Goal: Transaction & Acquisition: Purchase product/service

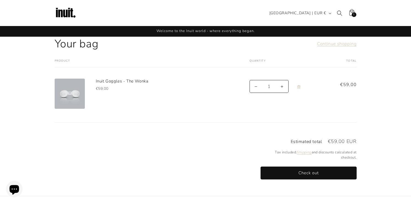
click at [68, 14] on img at bounding box center [66, 13] width 22 height 22
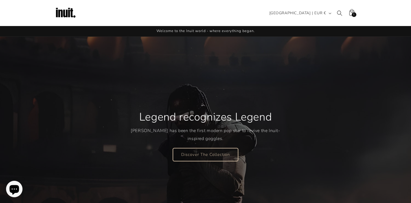
click at [202, 151] on link "Discover The Collection" at bounding box center [205, 154] width 65 height 13
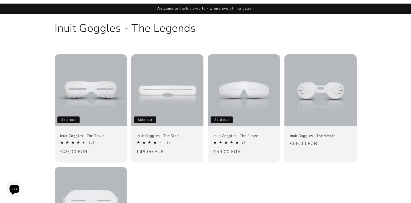
scroll to position [37, 0]
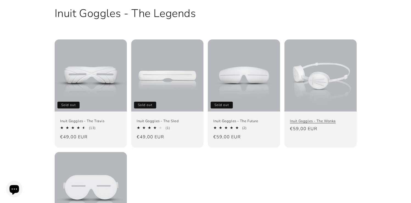
click at [293, 119] on link "Inuit Goggles - The Wonka" at bounding box center [320, 121] width 61 height 5
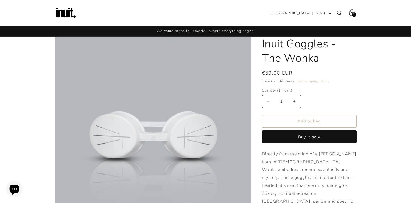
click at [277, 130] on div "Add to bag Buy it now This item is a recurring or deferred purchase. By continu…" at bounding box center [309, 129] width 95 height 29
click at [278, 135] on button "Buy it now" at bounding box center [309, 137] width 95 height 13
